Goal: Task Accomplishment & Management: Use online tool/utility

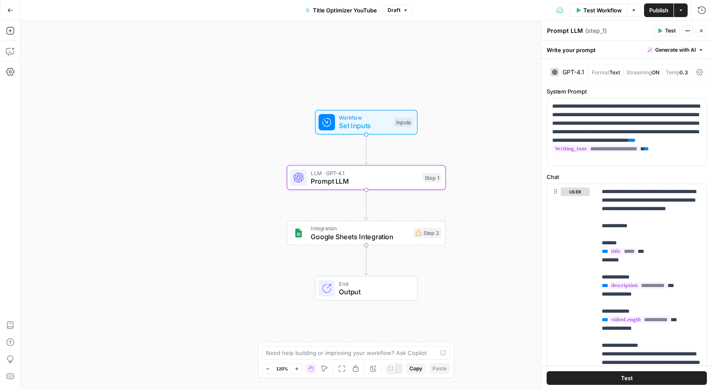
scroll to position [212, 0]
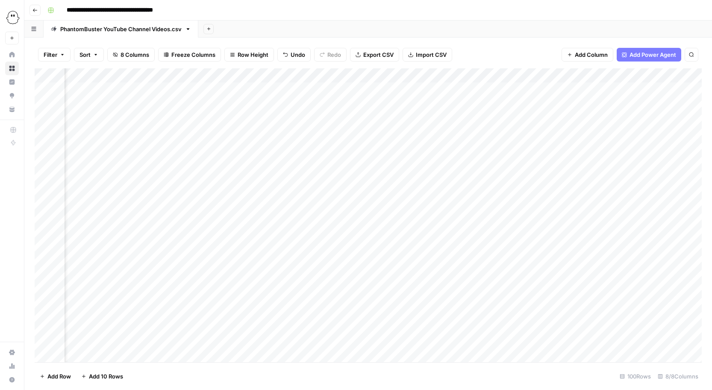
scroll to position [0, 535]
